Goal: Transaction & Acquisition: Book appointment/travel/reservation

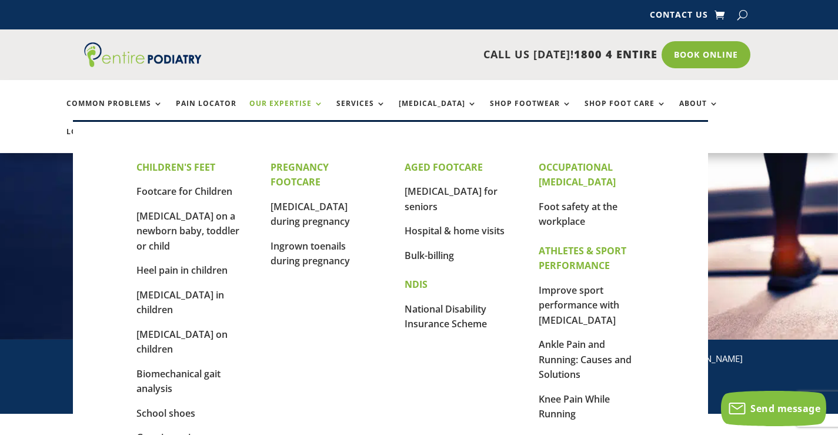
click at [271, 108] on link "Our Expertise" at bounding box center [286, 111] width 74 height 25
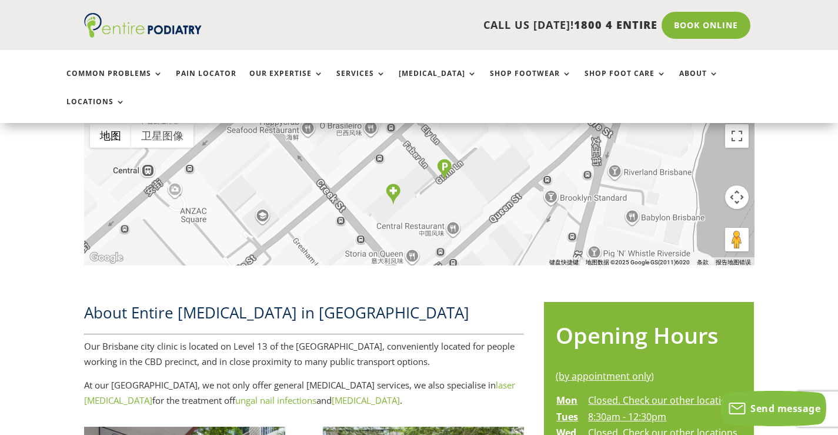
scroll to position [329, 0]
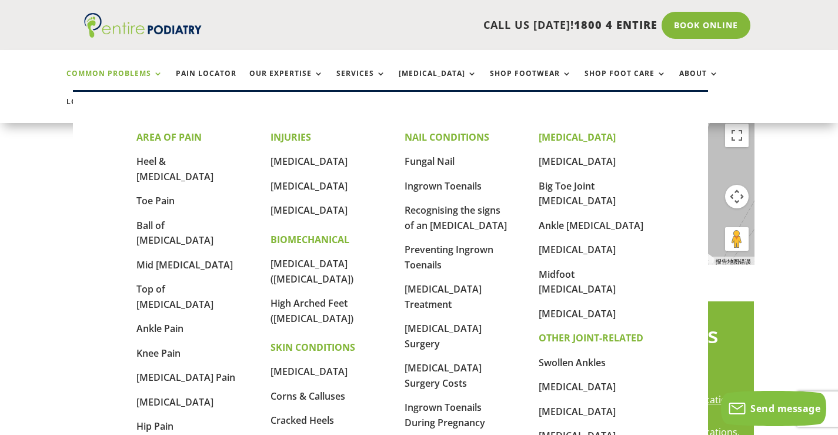
click at [101, 72] on link "Common Problems" at bounding box center [114, 81] width 96 height 25
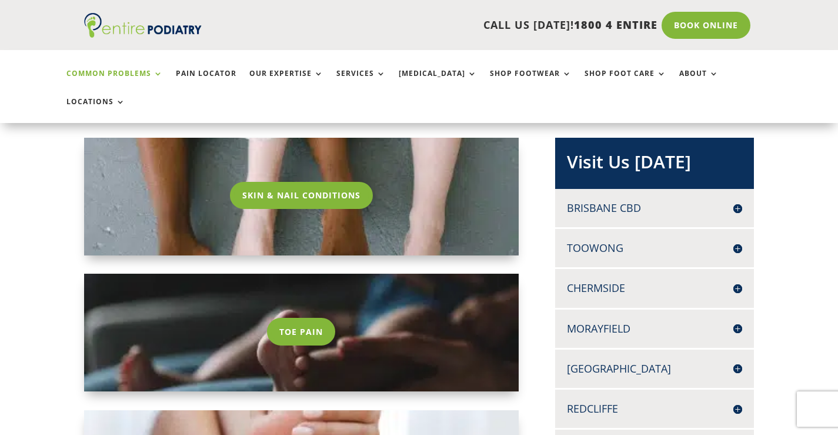
scroll to position [235, 0]
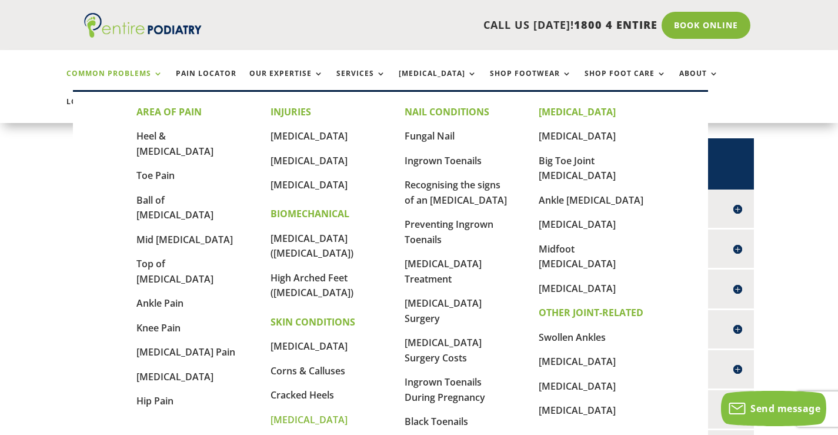
click at [283, 413] on link "[MEDICAL_DATA]" at bounding box center [309, 419] width 77 height 13
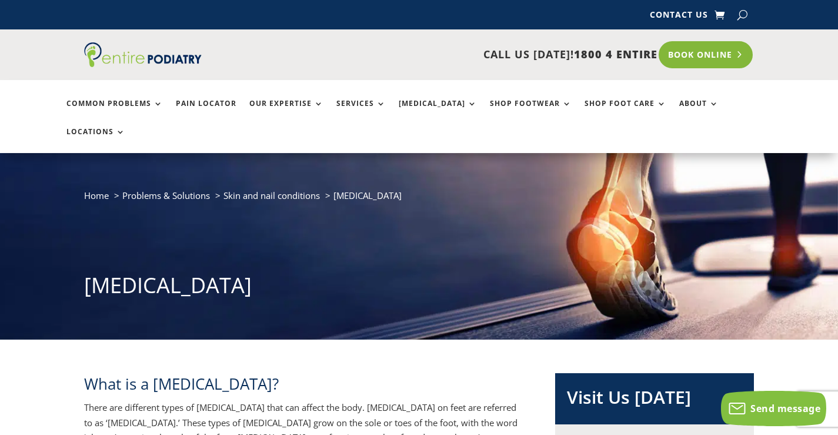
click at [718, 60] on link "Book Online" at bounding box center [706, 54] width 95 height 27
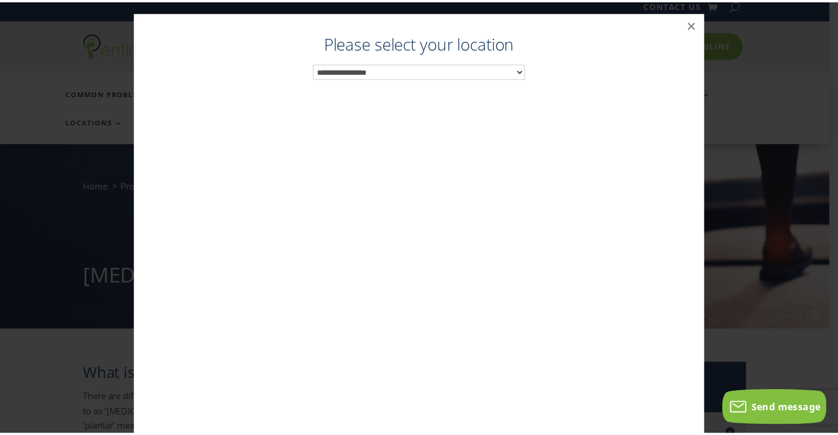
scroll to position [12, 0]
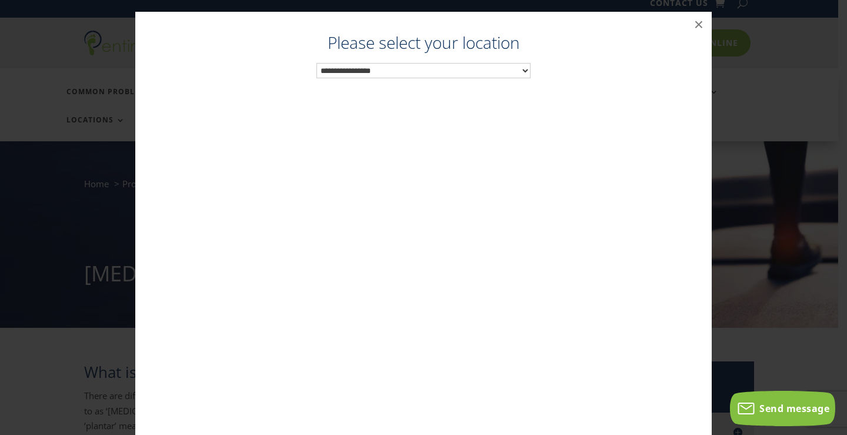
click at [478, 75] on select "**********" at bounding box center [423, 70] width 215 height 15
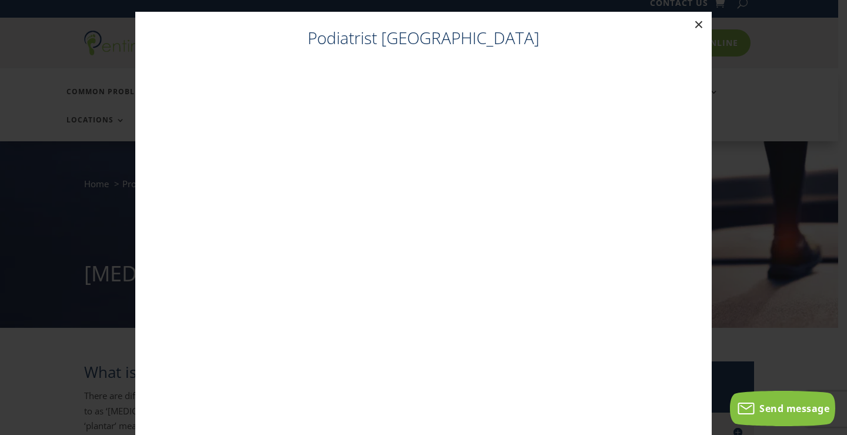
click at [696, 25] on button "×" at bounding box center [699, 25] width 26 height 26
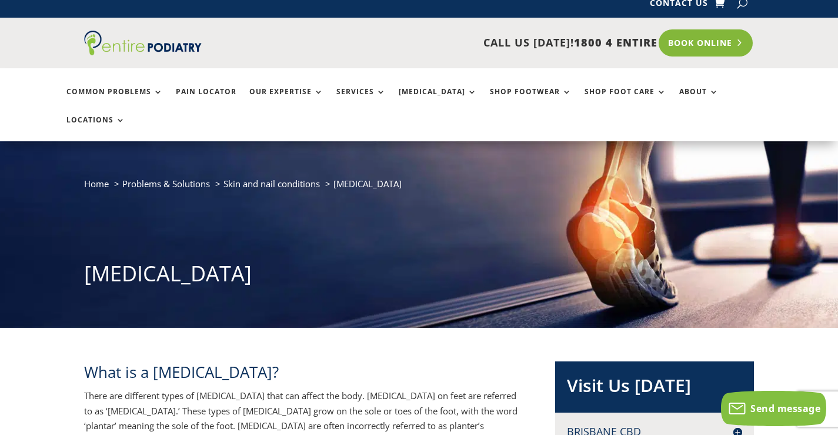
click at [708, 49] on link "Book Online" at bounding box center [706, 42] width 95 height 27
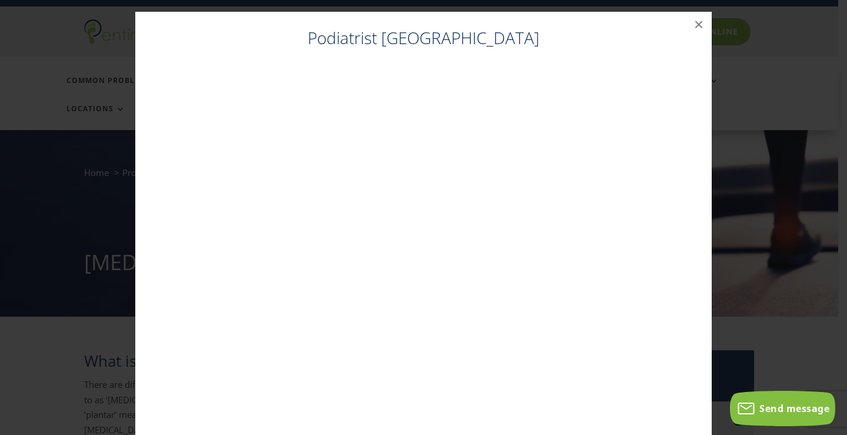
scroll to position [24, 0]
click at [691, 29] on button "×" at bounding box center [699, 25] width 26 height 26
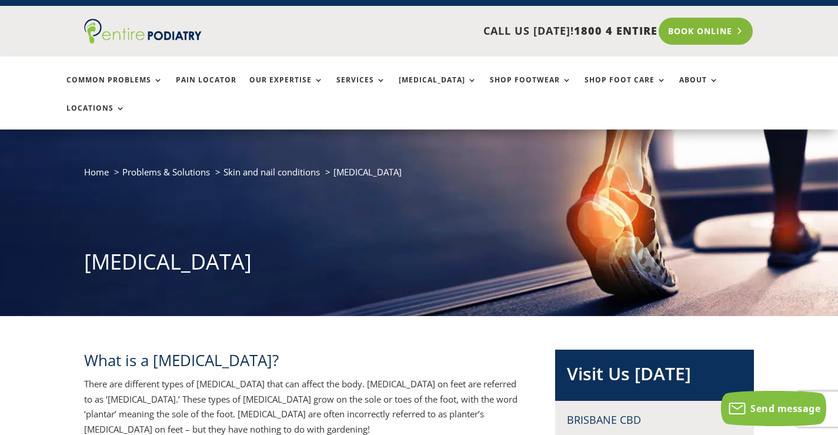
click at [686, 27] on link "Book Online" at bounding box center [706, 31] width 95 height 27
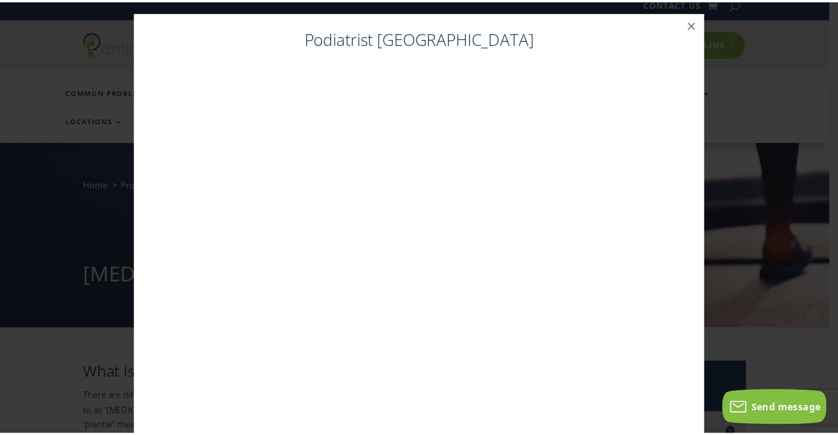
scroll to position [0, 0]
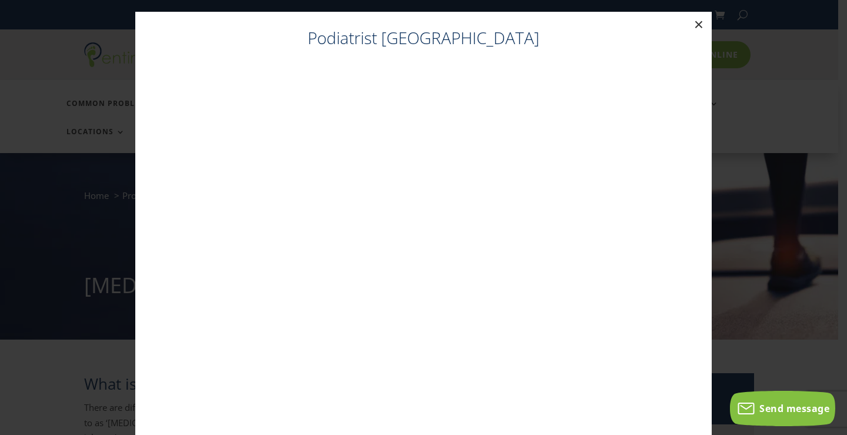
click at [700, 28] on button "×" at bounding box center [699, 25] width 26 height 26
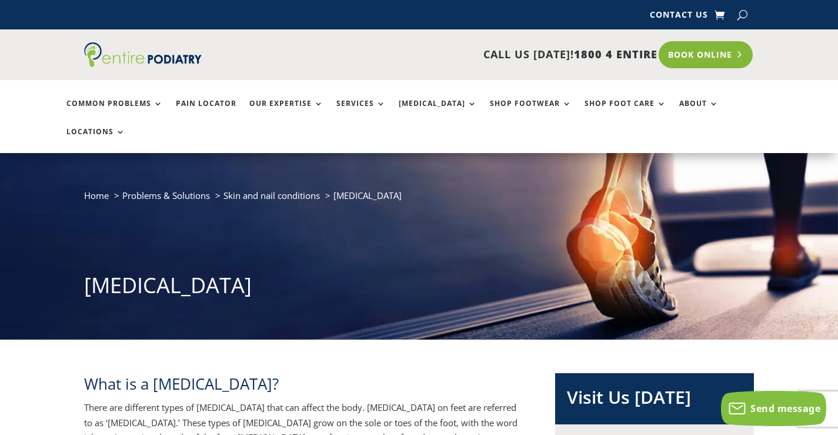
click at [710, 62] on link "Book Online" at bounding box center [706, 54] width 95 height 27
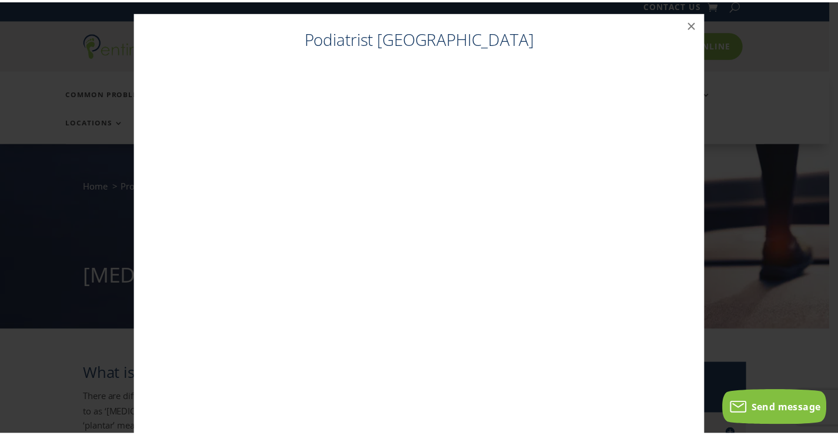
scroll to position [12, 0]
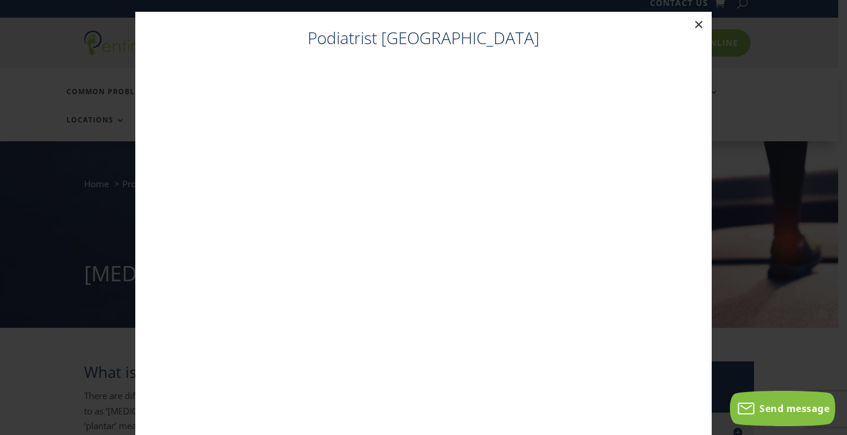
click at [701, 27] on button "×" at bounding box center [699, 25] width 26 height 26
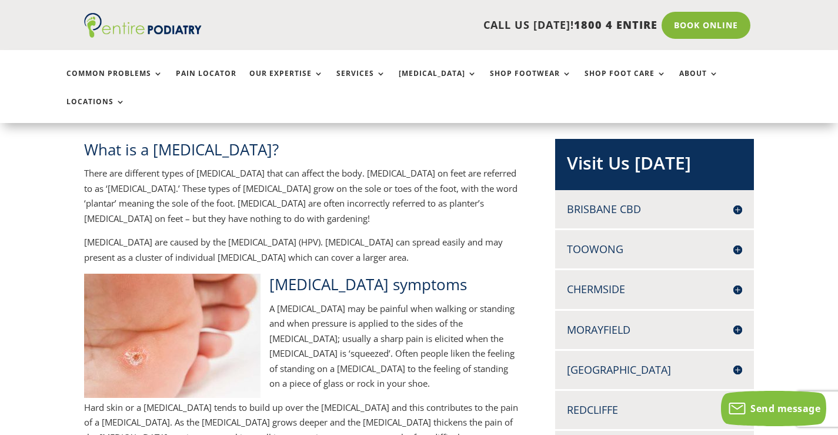
scroll to position [235, 0]
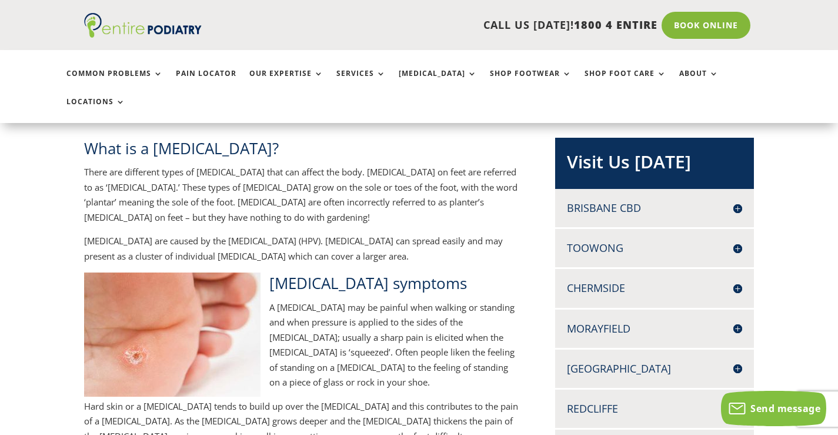
click at [627, 241] on h4 "Toowong" at bounding box center [654, 248] width 175 height 15
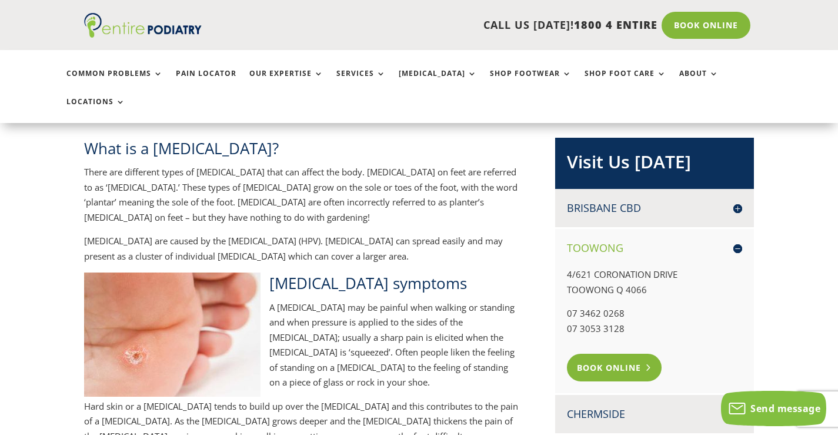
click at [635, 353] on link "Book Online" at bounding box center [614, 366] width 95 height 27
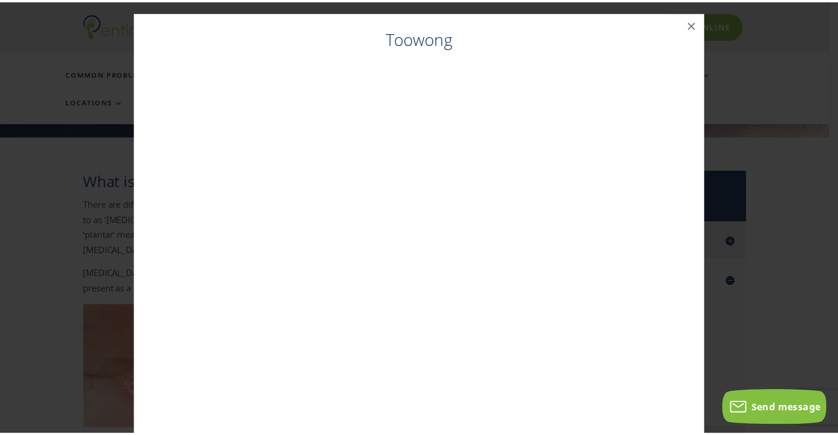
scroll to position [202, 0]
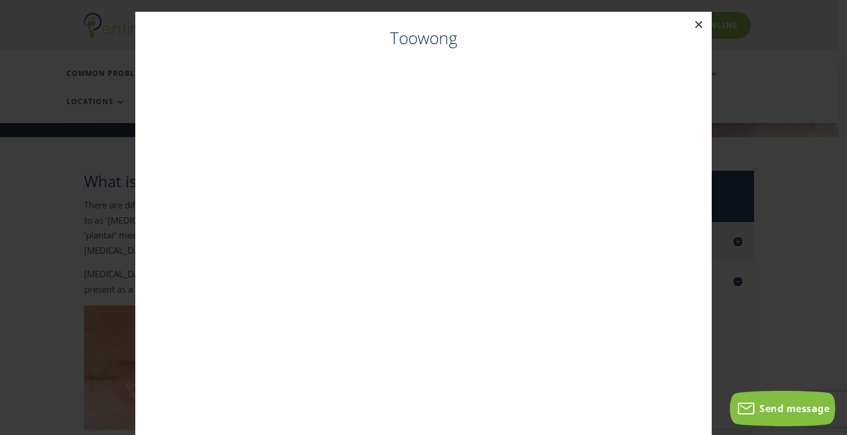
click at [690, 29] on button "×" at bounding box center [699, 25] width 26 height 26
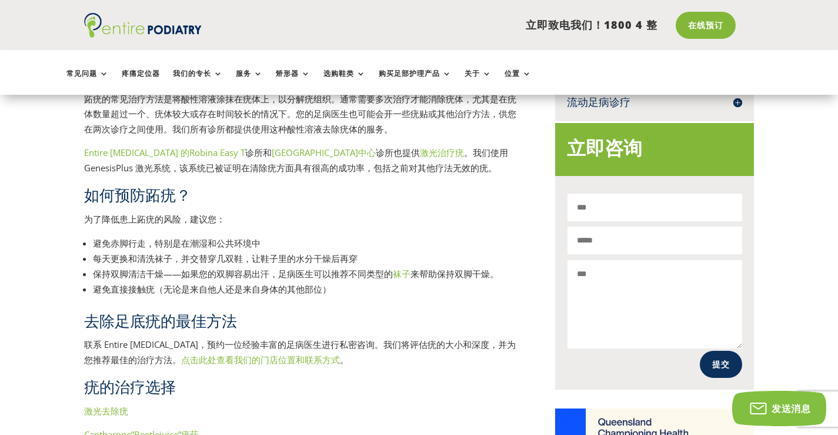
scroll to position [955, 0]
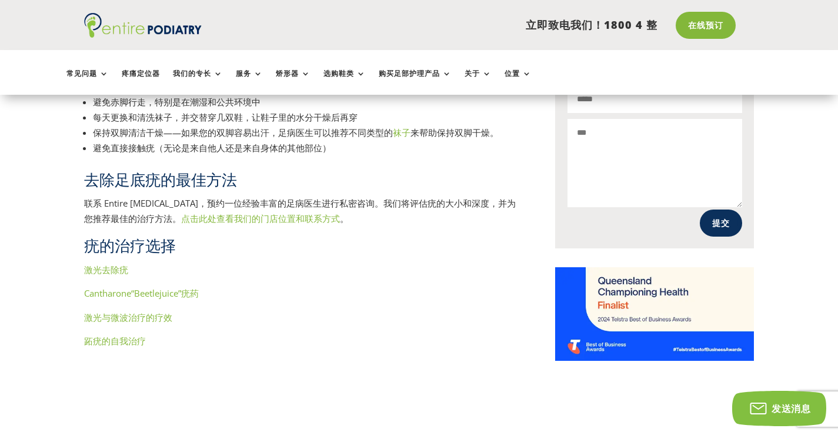
click at [258, 219] on font "点击此处查看我们的门店位置和联系方式" at bounding box center [260, 218] width 159 height 12
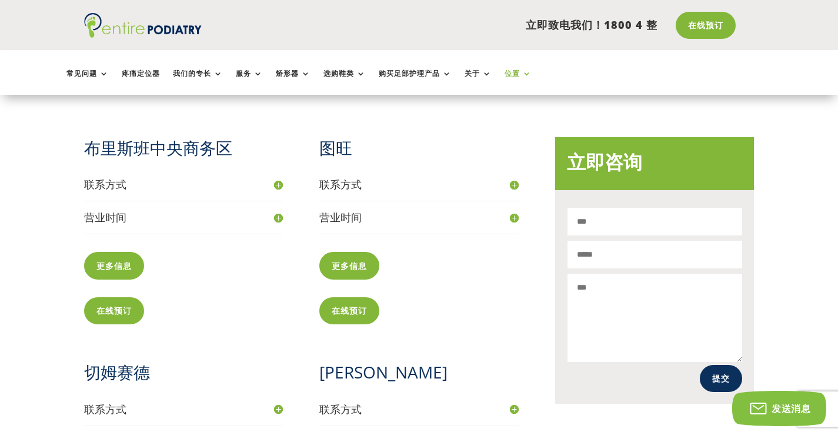
scroll to position [565, 0]
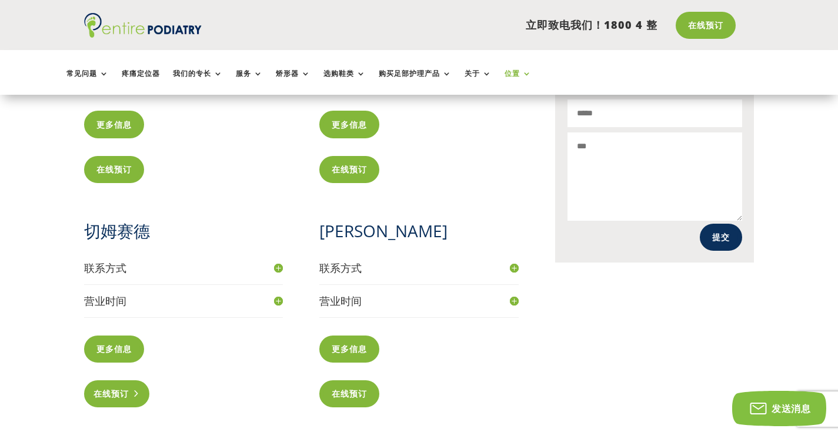
click at [127, 394] on font "在线预订" at bounding box center [111, 393] width 35 height 11
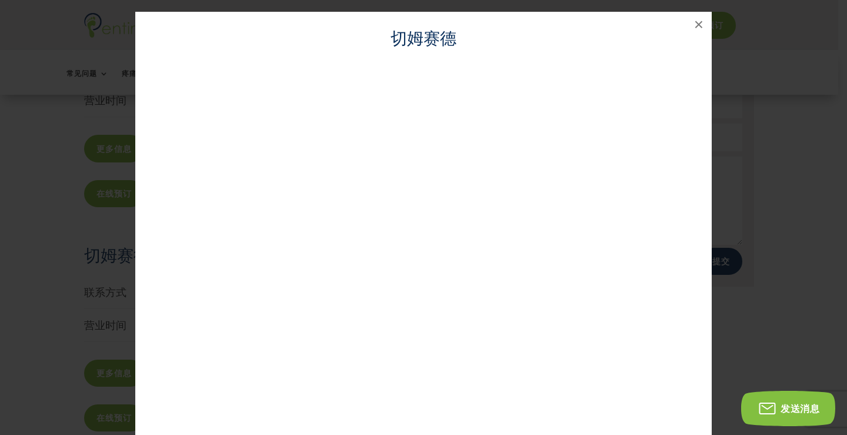
scroll to position [532, 0]
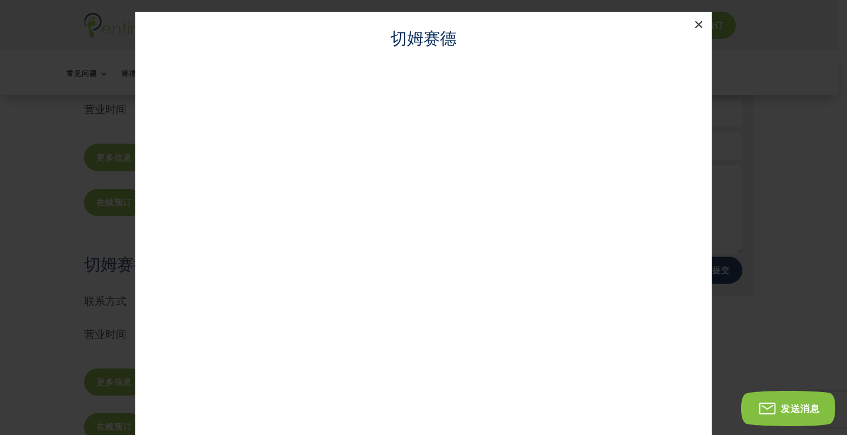
click at [693, 29] on button "×" at bounding box center [699, 25] width 26 height 26
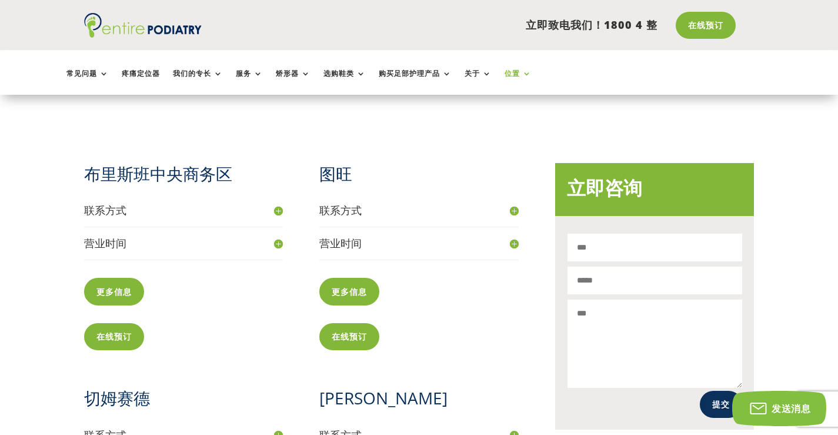
scroll to position [256, 0]
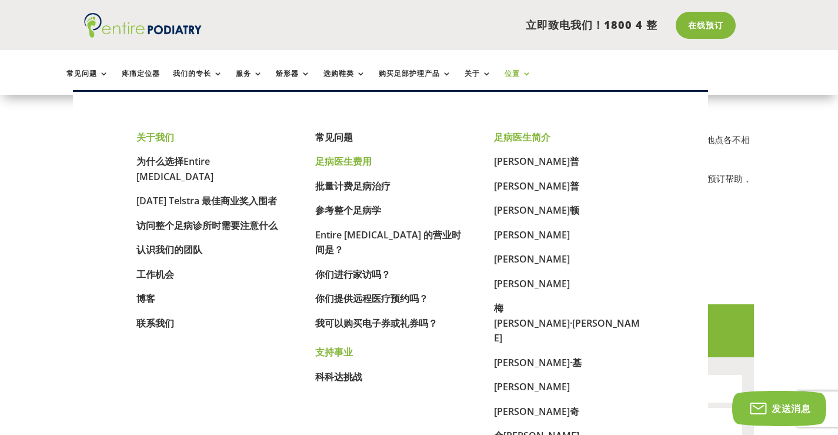
click at [357, 159] on font "足病医生费用" at bounding box center [343, 161] width 56 height 13
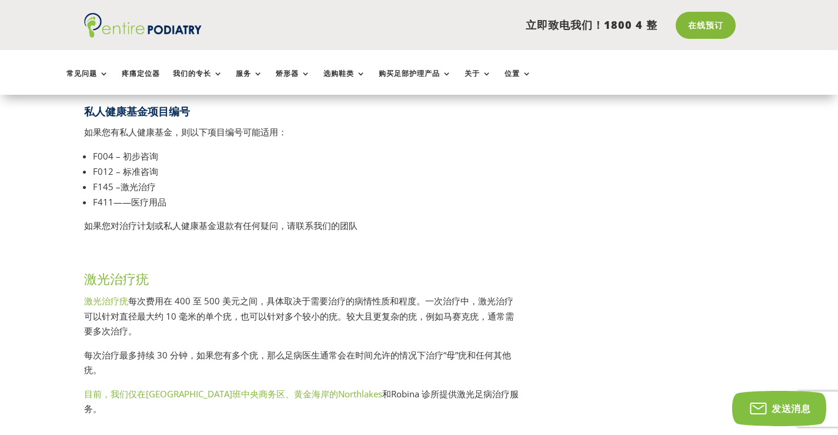
scroll to position [1693, 0]
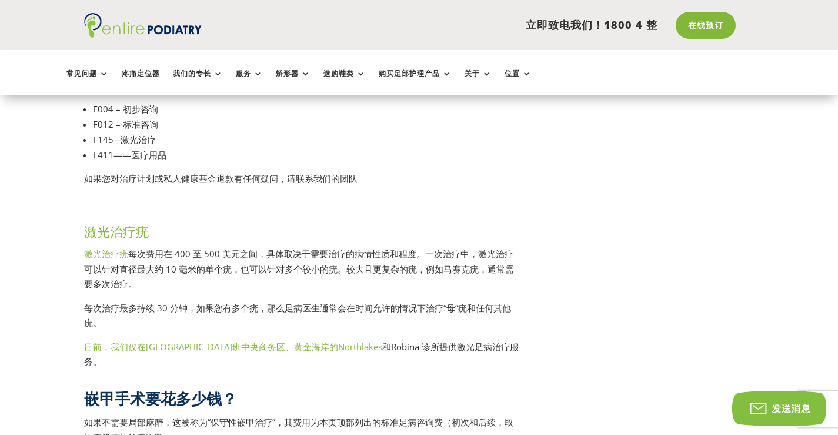
click at [205, 352] on font "目前，我们仅在布里斯班中央商务区、" at bounding box center [189, 347] width 210 height 12
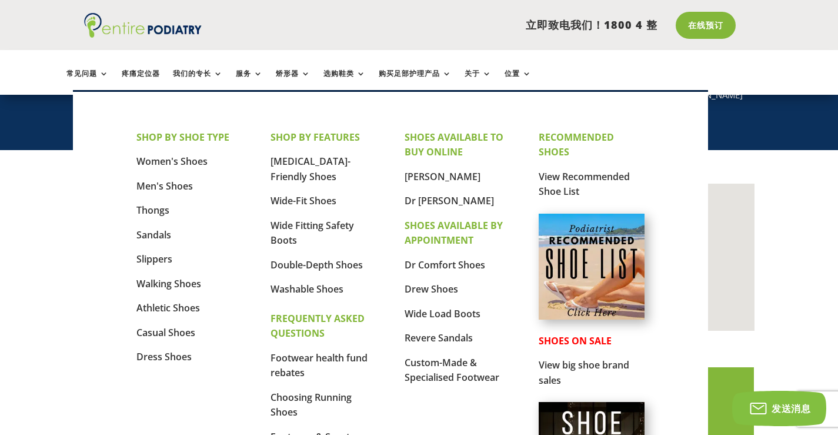
scroll to position [235, 0]
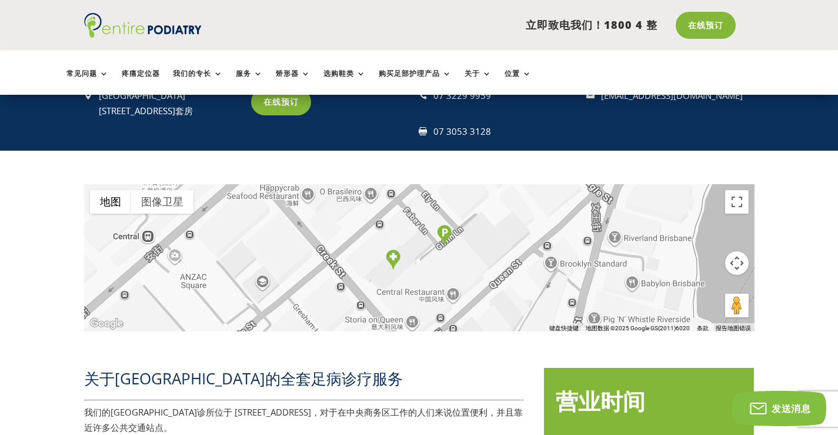
click at [288, 116] on div " 布里斯班 Q [STREET_ADDRESS]套房 在线预订  07 3229 9959  07 3053 3128  [EMAIL_ADDRESS…" at bounding box center [419, 113] width 670 height 74
click at [292, 108] on link "在线预订" at bounding box center [284, 101] width 66 height 27
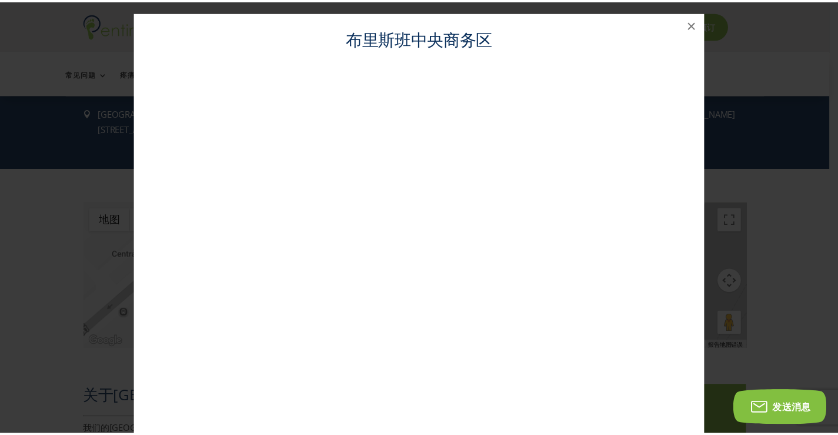
scroll to position [202, 0]
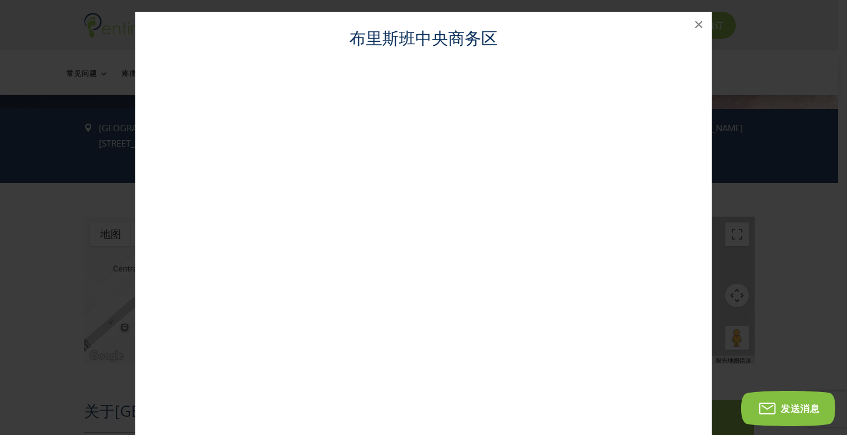
click at [775, 402] on icon "发送消息" at bounding box center [767, 408] width 21 height 19
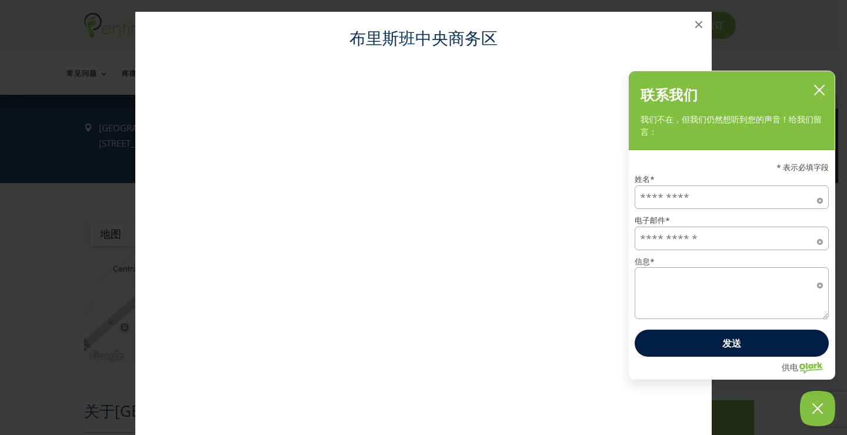
click at [816, 93] on icon "关闭聊天框" at bounding box center [819, 90] width 12 height 12
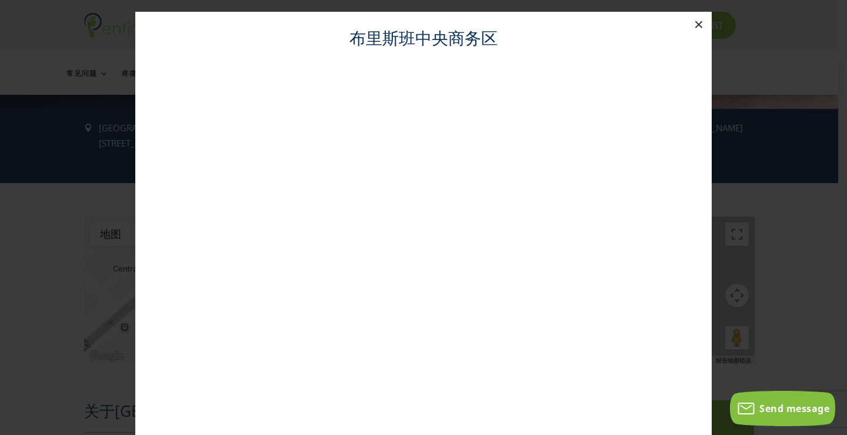
click at [691, 28] on button "×" at bounding box center [699, 25] width 26 height 26
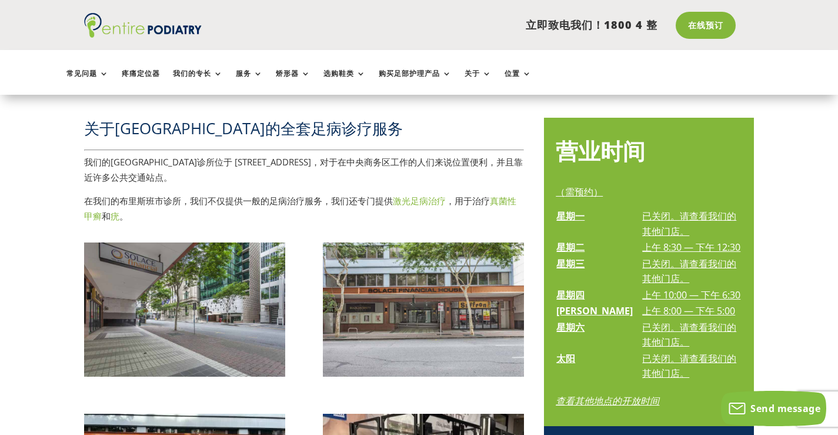
scroll to position [438, 0]
